Goal: Transaction & Acquisition: Purchase product/service

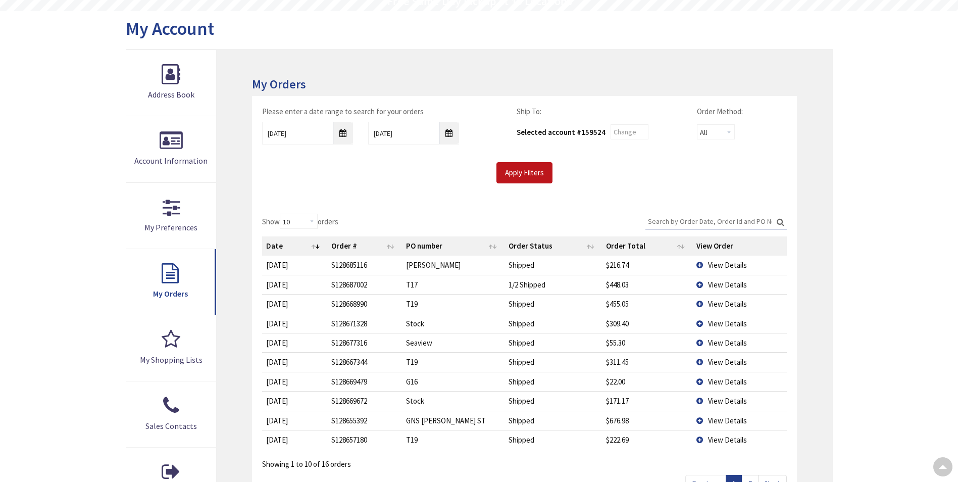
type input "Brandegee Ln, [GEOGRAPHIC_DATA], [GEOGRAPHIC_DATA]"
click at [710, 379] on span "View Details" at bounding box center [727, 382] width 39 height 10
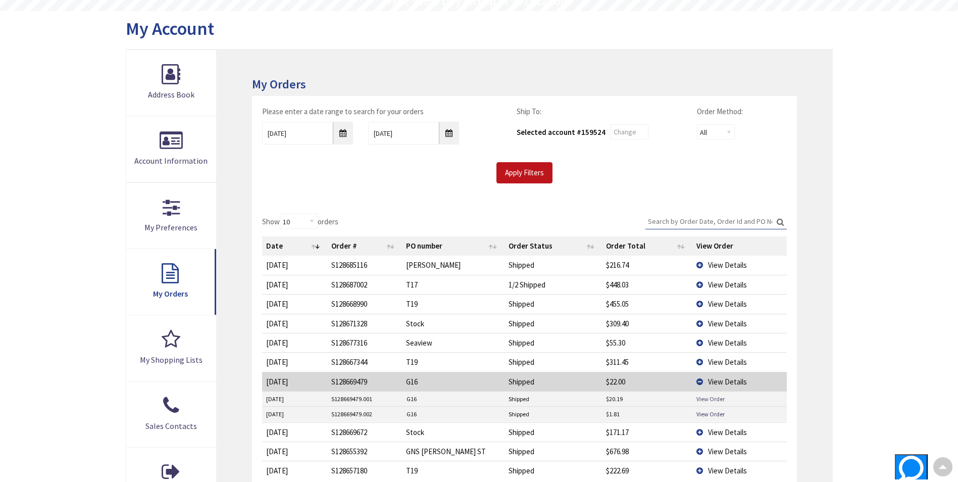
click at [716, 397] on link "View Order" at bounding box center [711, 399] width 28 height 9
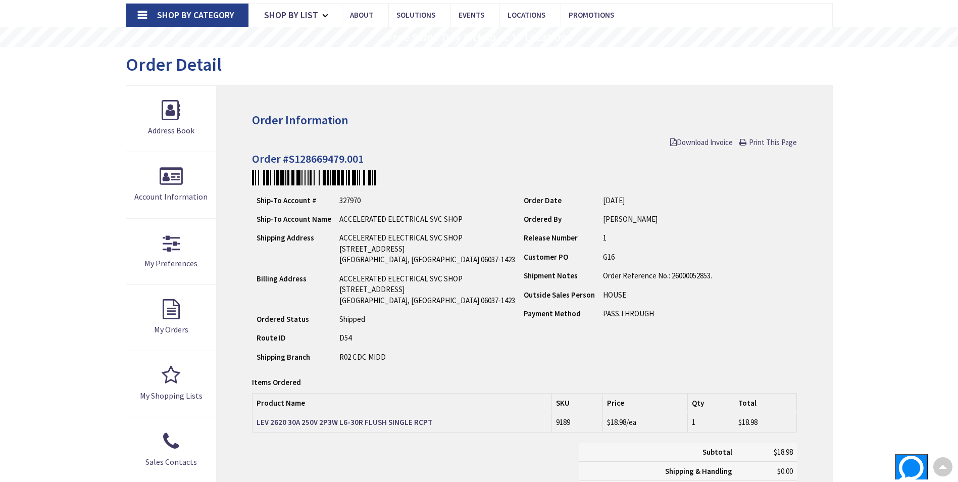
scroll to position [2, 0]
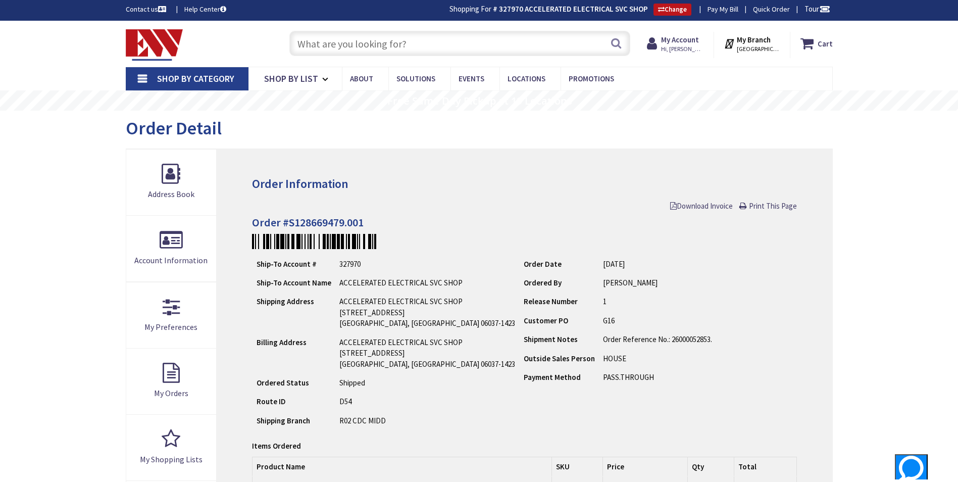
click at [465, 60] on div "Toggle Nav Search Cart My Cart Close" at bounding box center [479, 44] width 722 height 34
click at [465, 47] on input "text" at bounding box center [459, 43] width 341 height 25
type input "4"
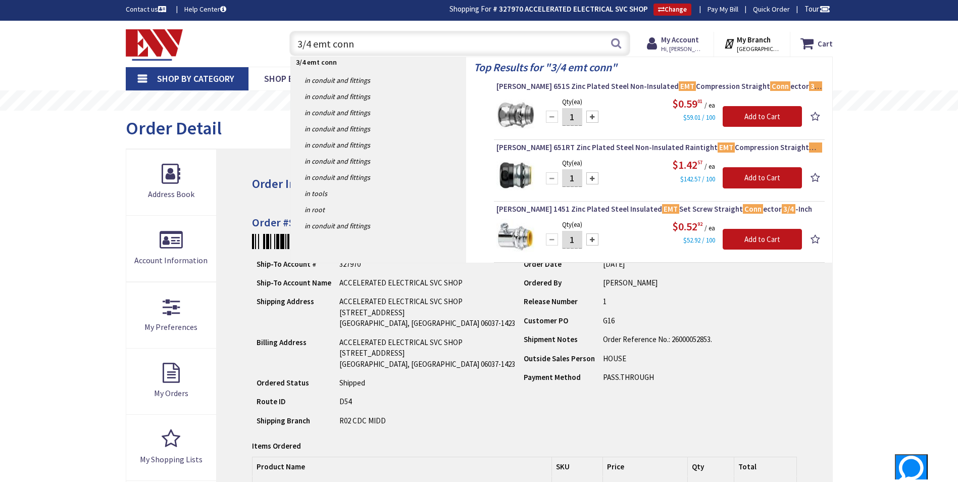
click at [373, 44] on input "3/4 emt conn" at bounding box center [459, 43] width 341 height 25
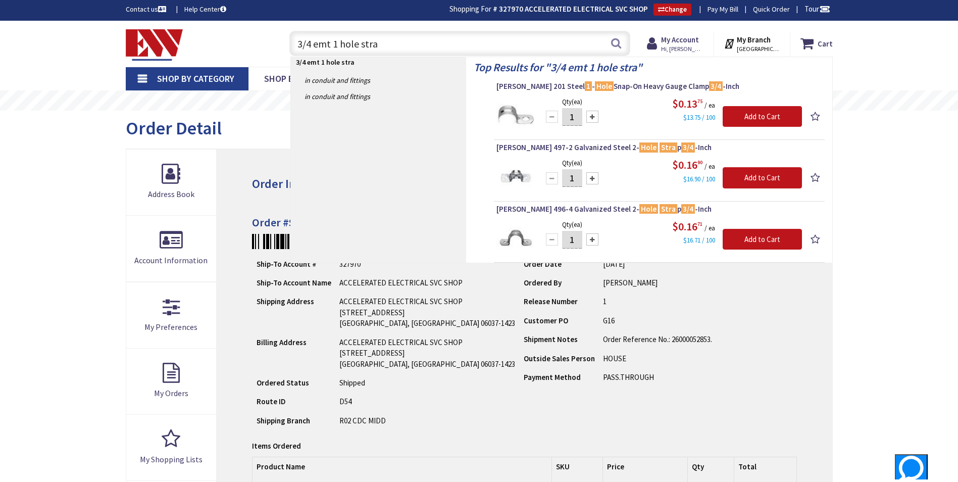
type input "3/4 emt 1 hole stra"
